Goal: Information Seeking & Learning: Learn about a topic

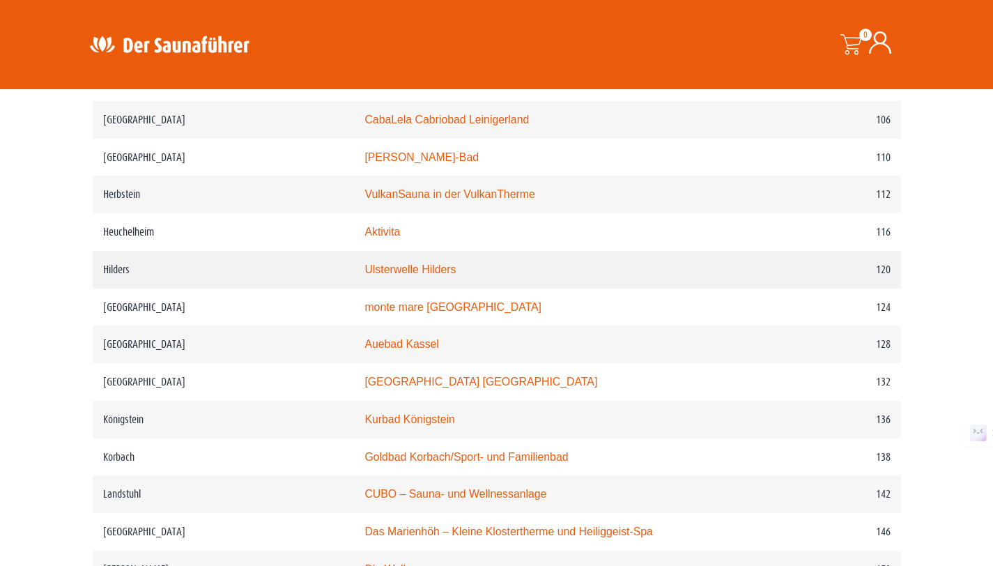
scroll to position [1571, 0]
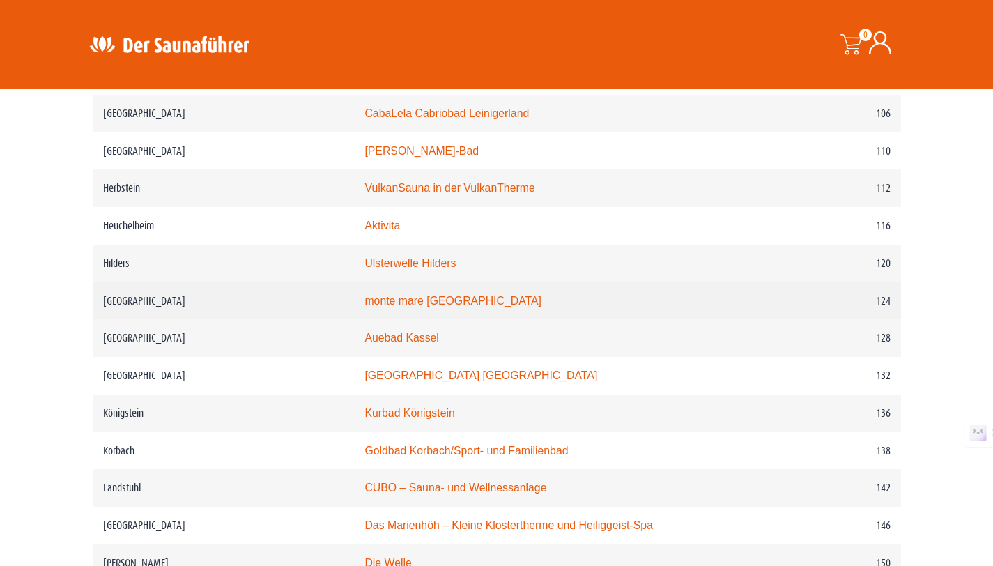
click at [396, 295] on link "monte mare Kaiserslautern" at bounding box center [453, 301] width 177 height 12
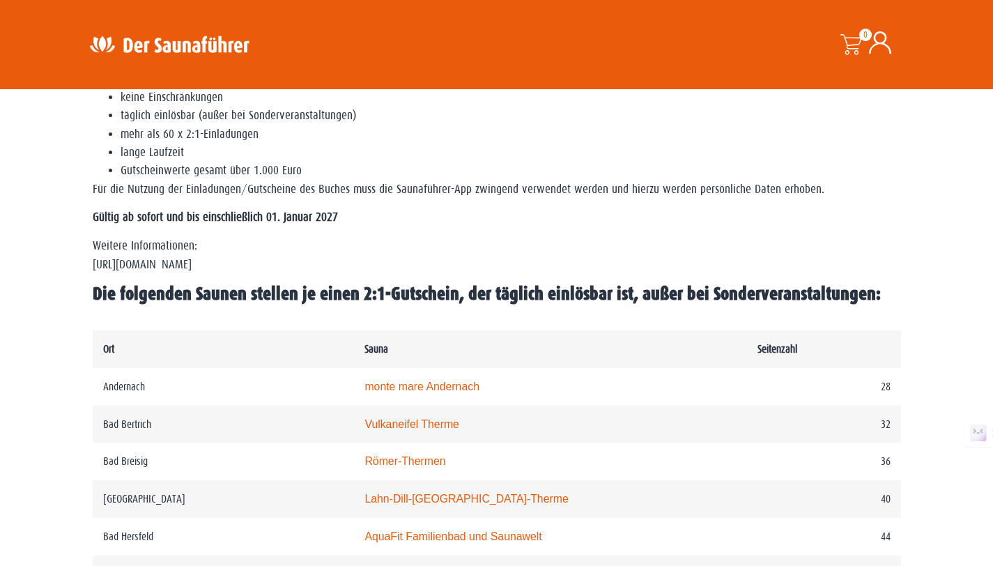
scroll to position [501, 0]
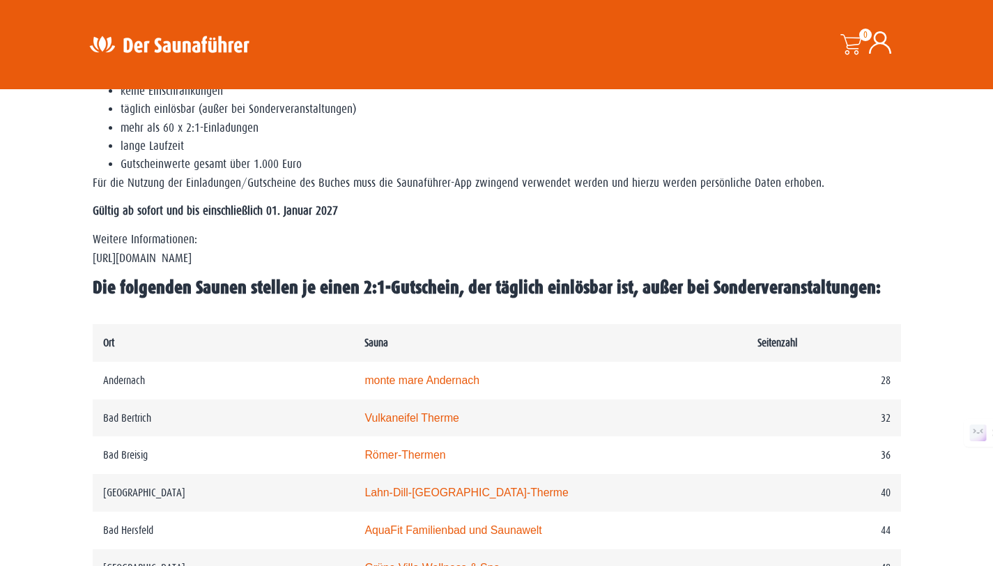
click at [353, 295] on span "Die folgenden Saunen stellen je einen 2:1-Gutschein, der täglich einlösbar ist,…" at bounding box center [487, 287] width 788 height 20
click at [353, 294] on span "Die folgenden Saunen stellen je einen 2:1-Gutschein, der täglich einlösbar ist,…" at bounding box center [487, 287] width 788 height 20
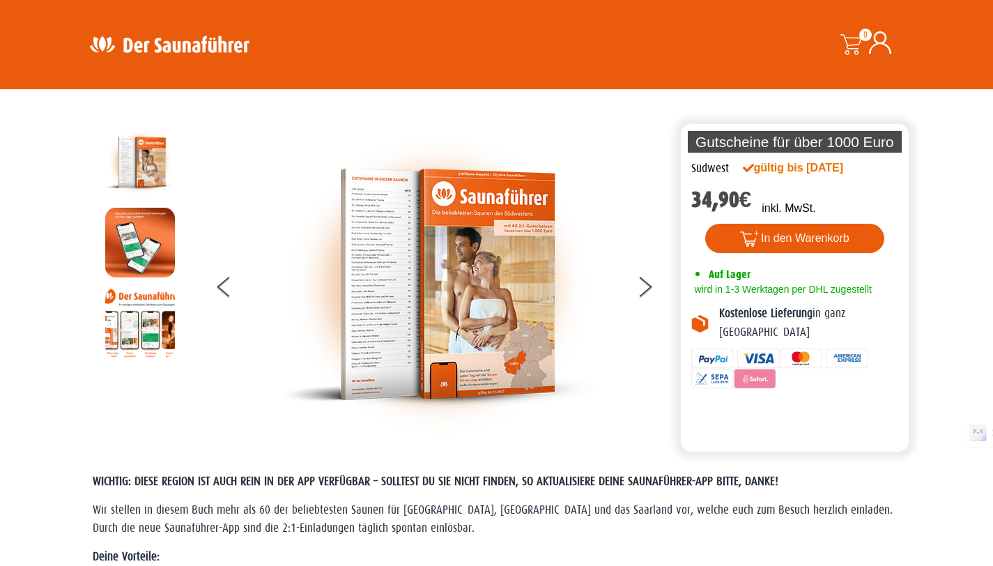
scroll to position [0, 0]
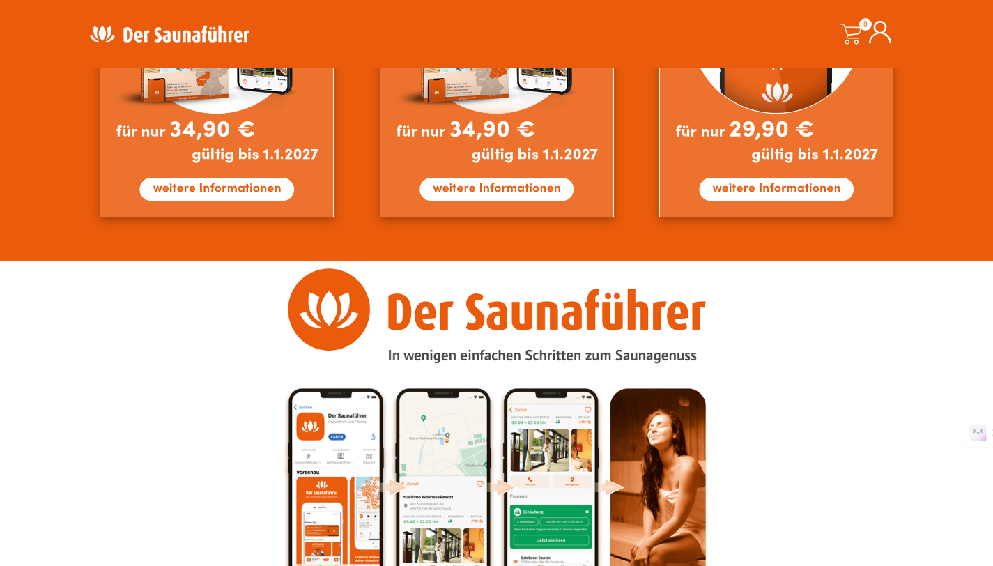
scroll to position [1580, 0]
